Goal: Task Accomplishment & Management: Complete application form

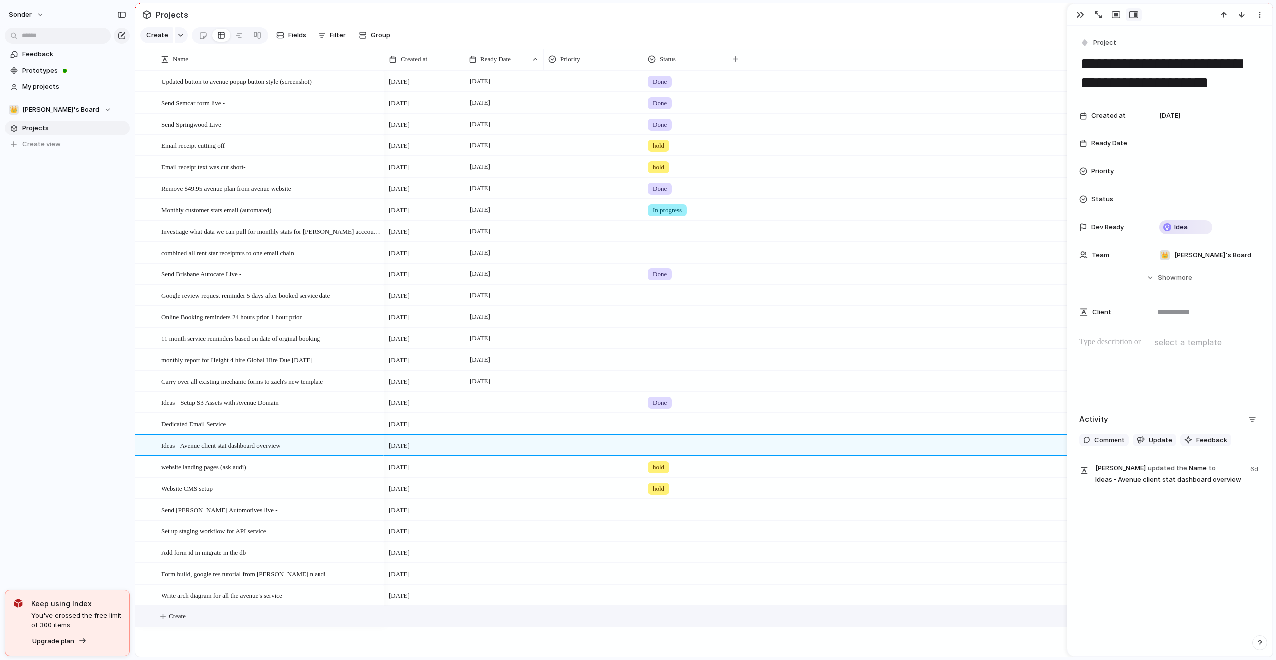
click at [254, 612] on button "Create" at bounding box center [716, 617] width 1143 height 20
type textarea "**********"
click at [230, 641] on button "Create" at bounding box center [716, 638] width 1143 height 20
click at [230, 638] on textarea at bounding box center [270, 640] width 216 height 12
type textarea "**********"
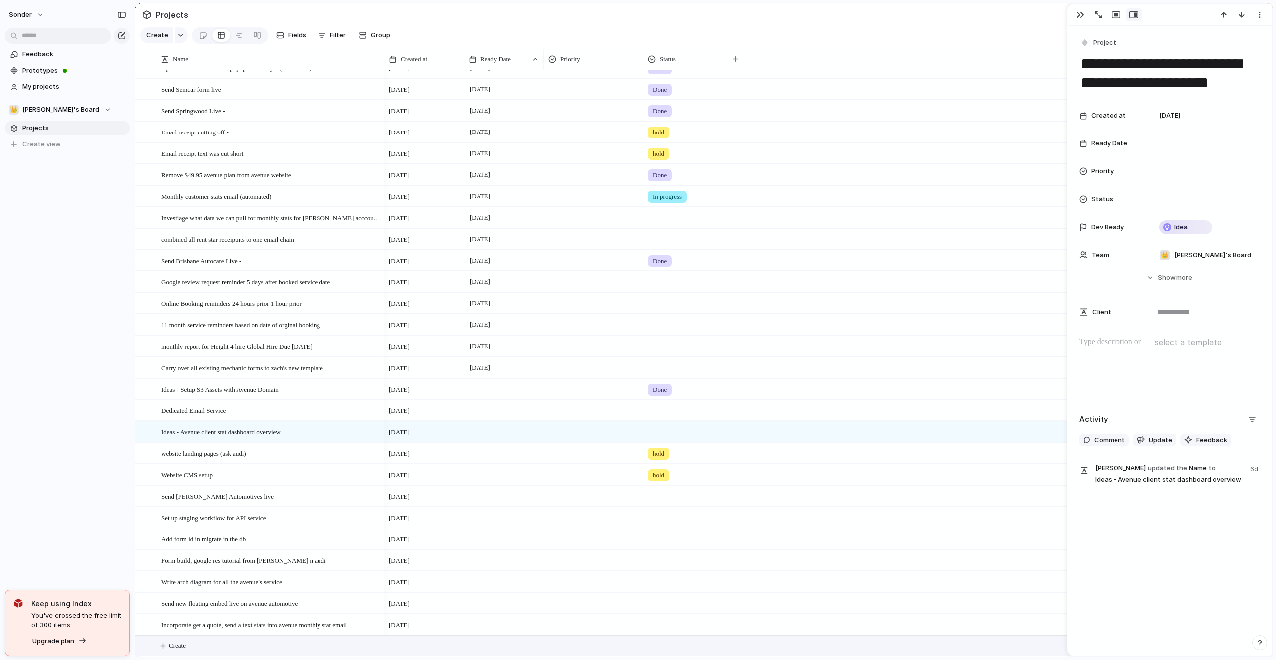
scroll to position [14, 0]
click at [497, 623] on div at bounding box center [504, 625] width 80 height 20
click at [540, 620] on button "1" at bounding box center [546, 619] width 18 height 18
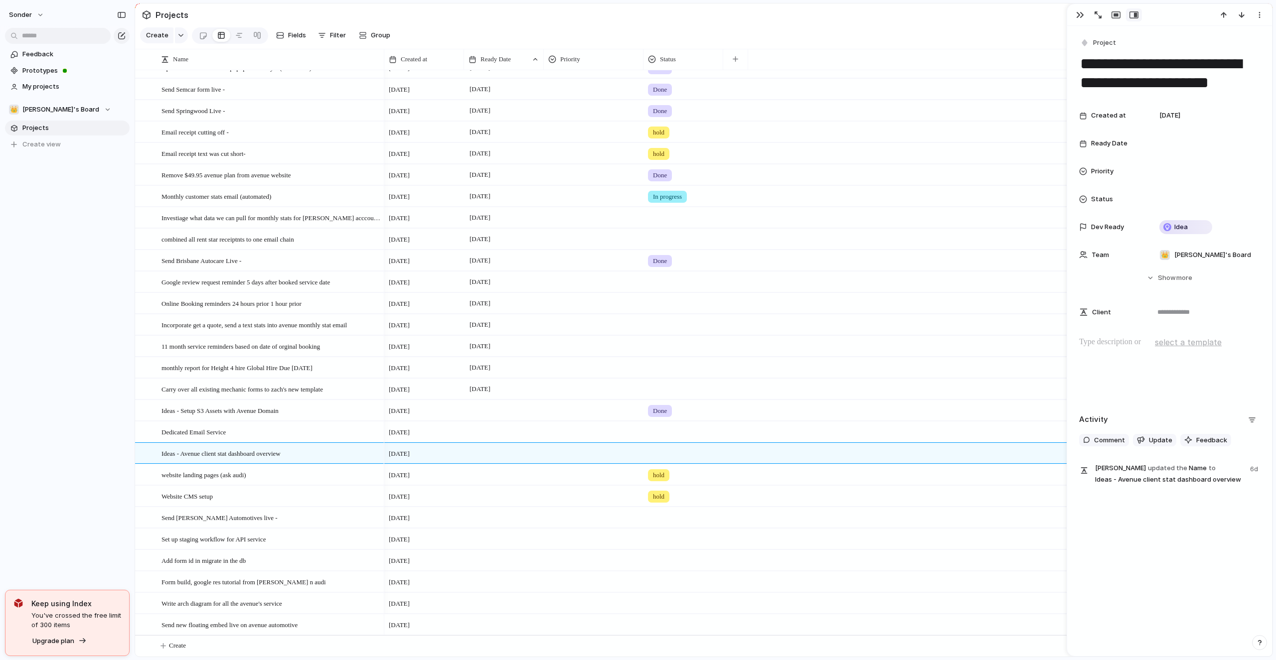
click at [490, 624] on div at bounding box center [504, 625] width 80 height 20
click at [520, 622] on button "30" at bounding box center [524, 619] width 18 height 18
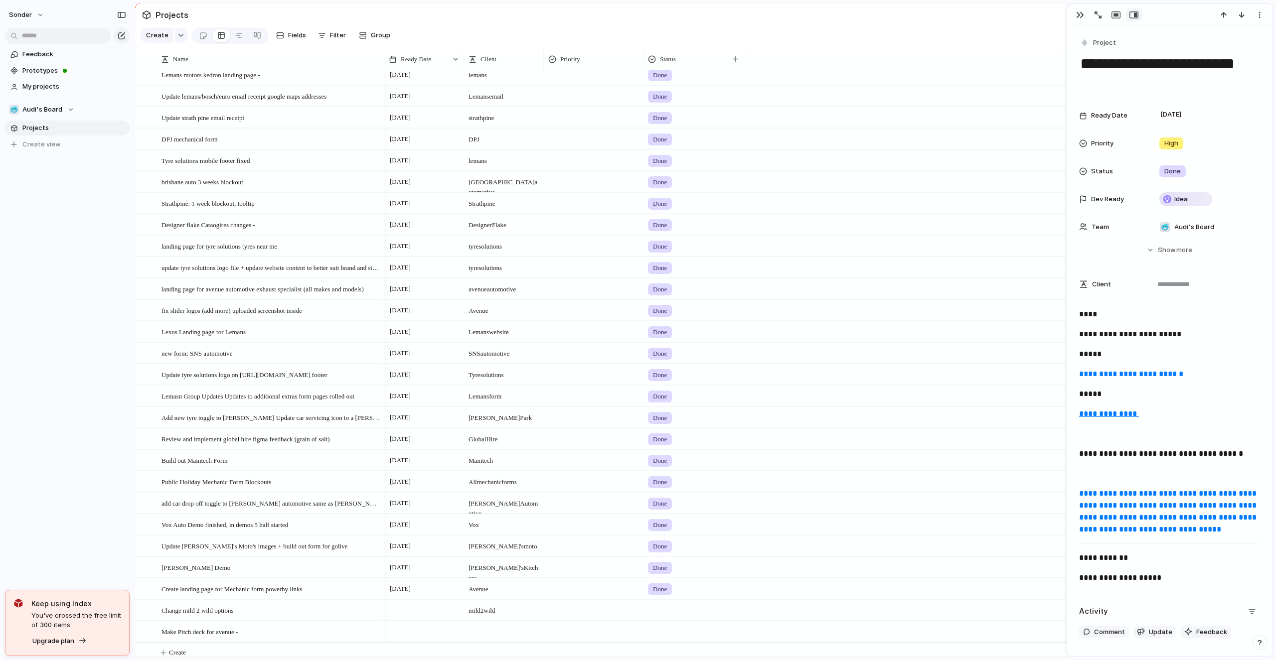
scroll to position [2067, 0]
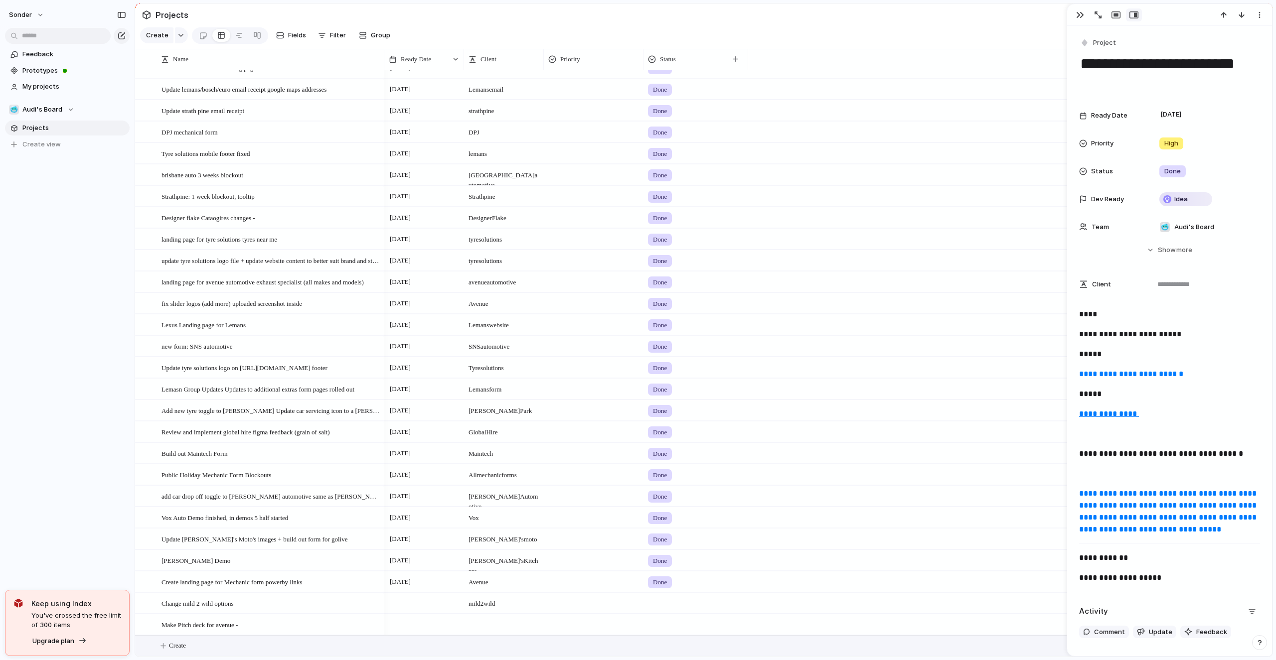
click at [222, 650] on button "Create" at bounding box center [716, 646] width 1143 height 20
type textarea "**********"
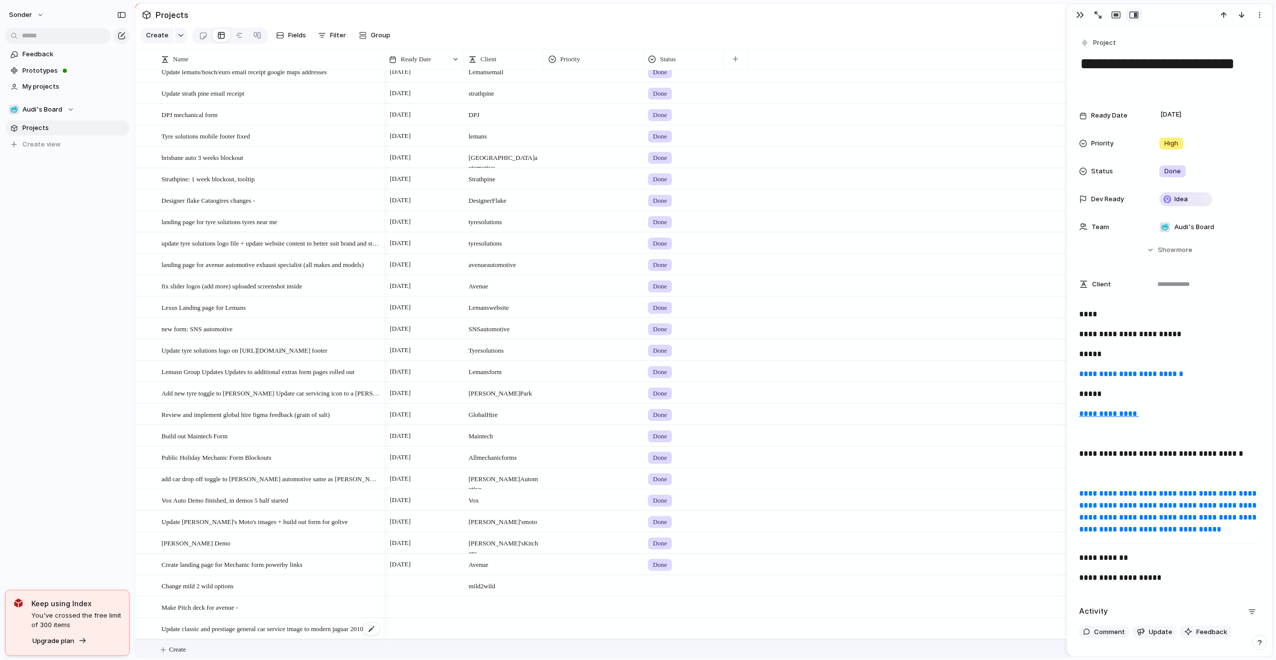
scroll to position [2089, 0]
click at [420, 618] on div at bounding box center [424, 617] width 79 height 5
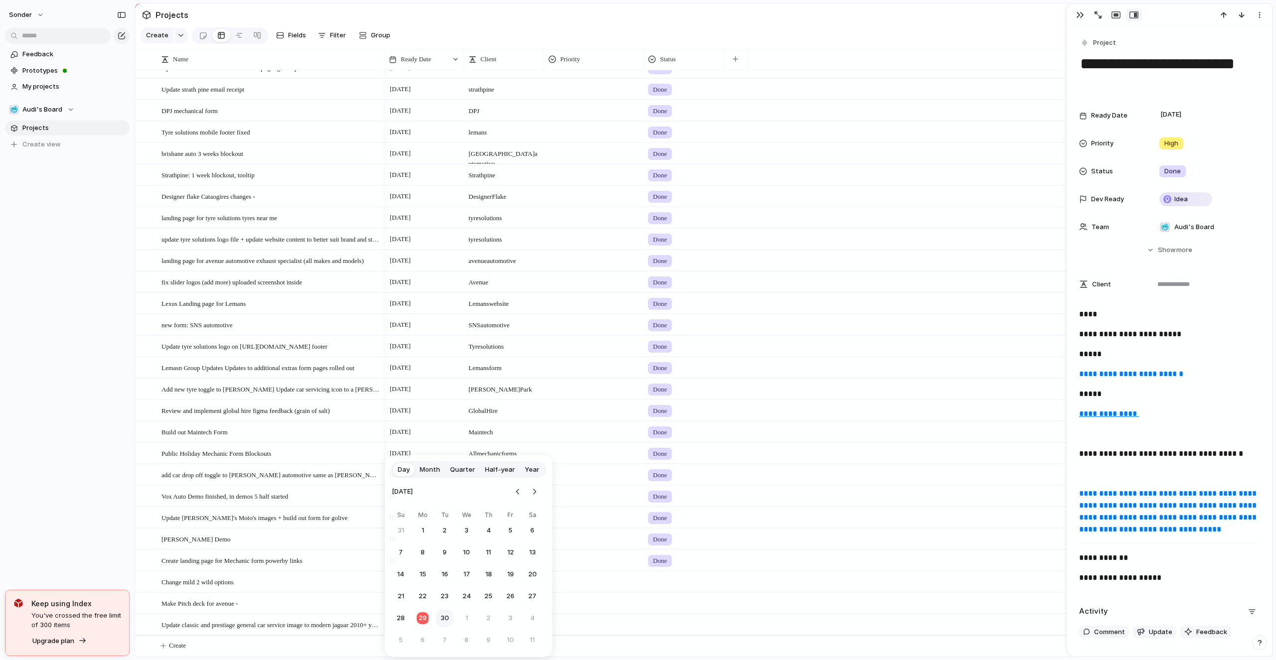
click at [444, 620] on button "30" at bounding box center [445, 619] width 18 height 18
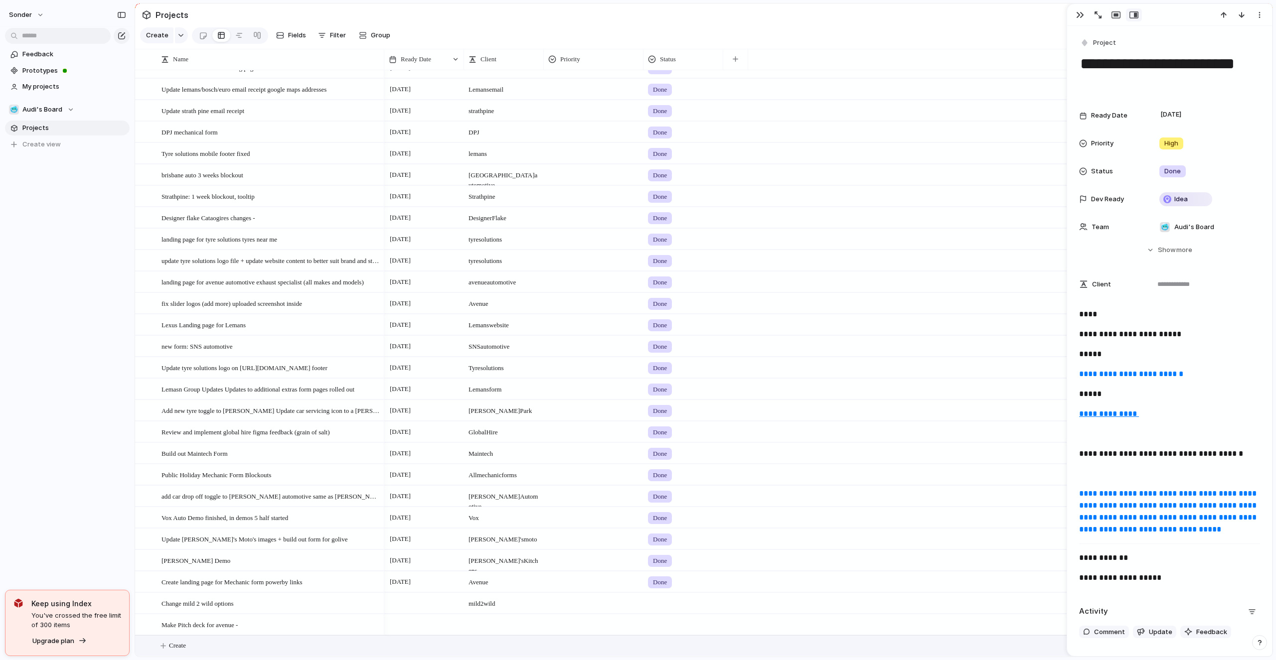
click at [228, 655] on button "Create" at bounding box center [716, 646] width 1143 height 20
click at [228, 655] on div at bounding box center [265, 646] width 233 height 21
click at [233, 651] on textarea at bounding box center [270, 647] width 216 height 12
type textarea "**********"
click at [412, 638] on div at bounding box center [424, 638] width 79 height 5
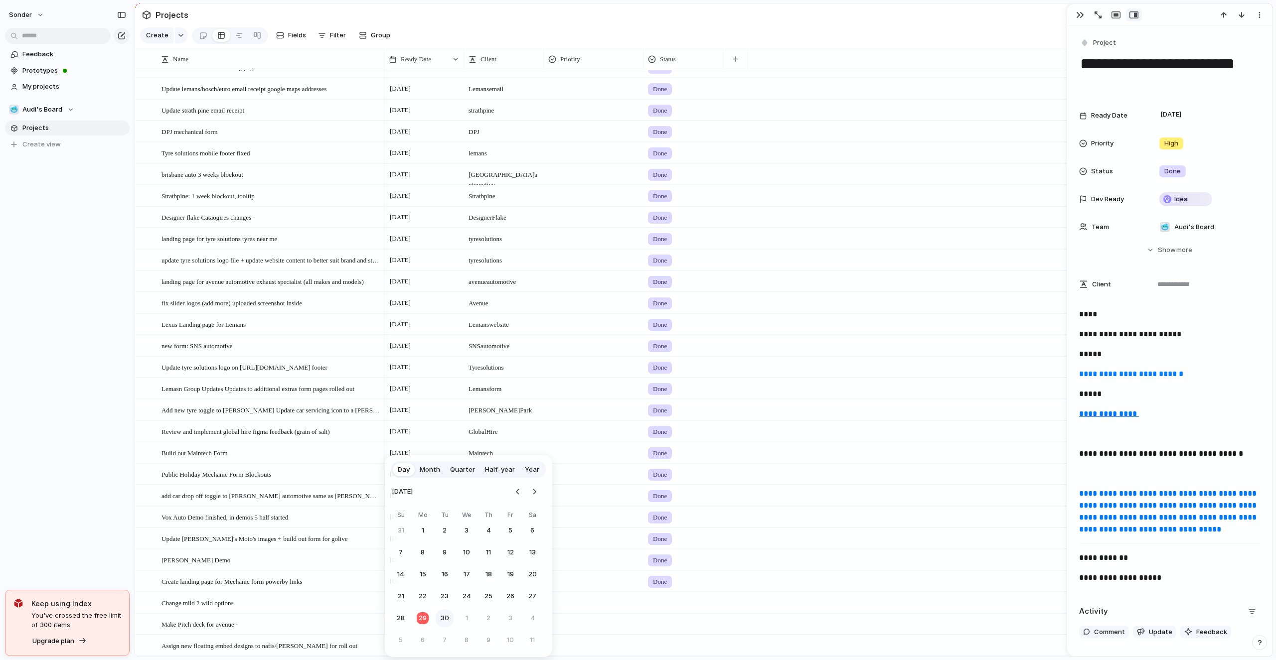
click at [442, 624] on button "30" at bounding box center [445, 619] width 18 height 18
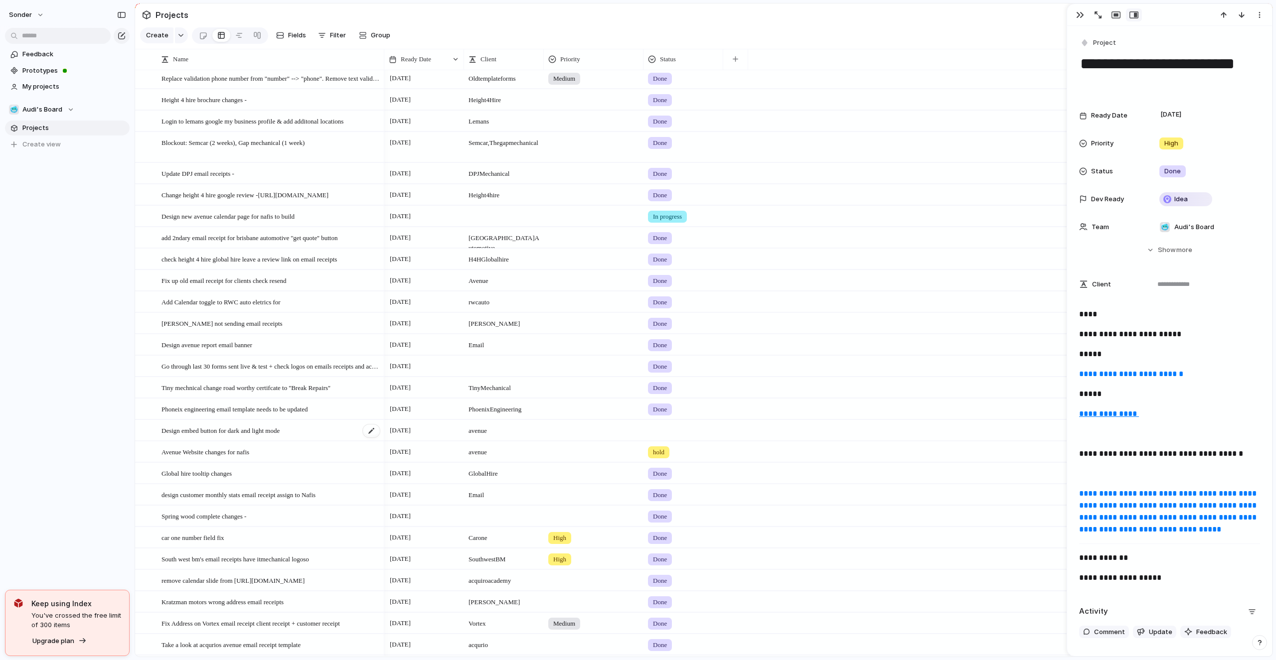
scroll to position [280, 0]
